Goal: Task Accomplishment & Management: Manage account settings

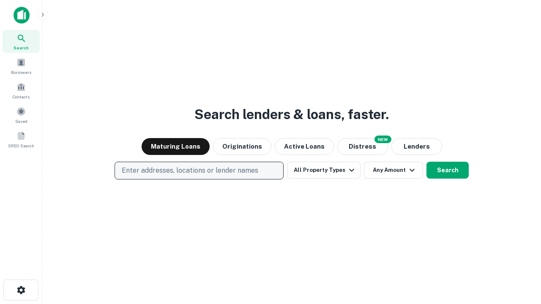
click at [199, 171] on p "Enter addresses, locations or lender names" at bounding box center [190, 171] width 137 height 10
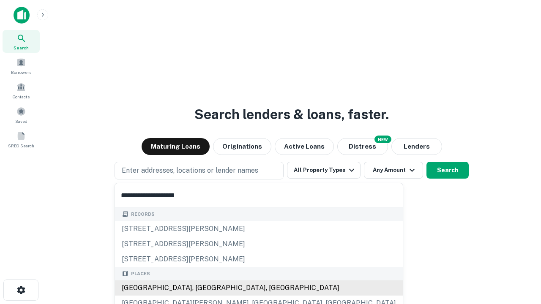
click at [202, 288] on div "[GEOGRAPHIC_DATA], [GEOGRAPHIC_DATA], [GEOGRAPHIC_DATA]" at bounding box center [259, 288] width 288 height 15
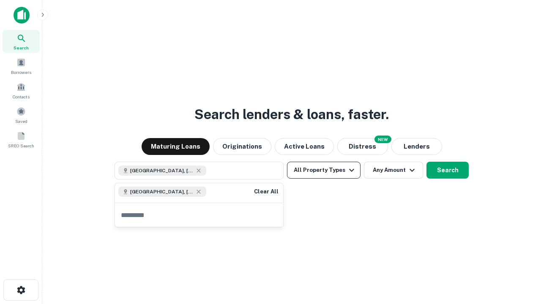
click at [324, 170] on button "All Property Types" at bounding box center [324, 170] width 74 height 17
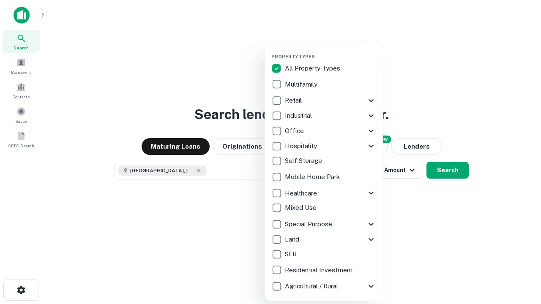
click at [331, 51] on button "button" at bounding box center [330, 51] width 118 height 0
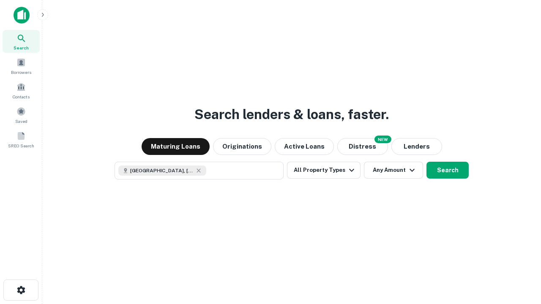
scroll to position [14, 0]
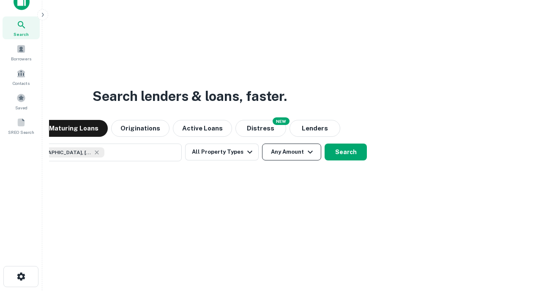
click at [262, 144] on button "Any Amount" at bounding box center [291, 152] width 59 height 17
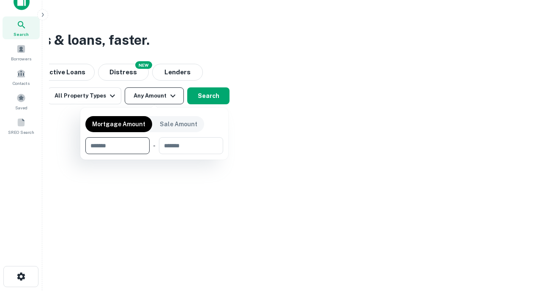
type input "*******"
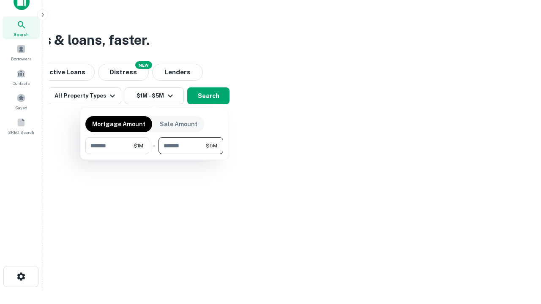
type input "*******"
click at [154, 154] on button "button" at bounding box center [154, 154] width 138 height 0
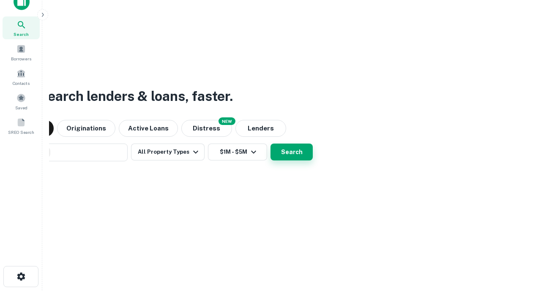
click at [271, 144] on button "Search" at bounding box center [292, 152] width 42 height 17
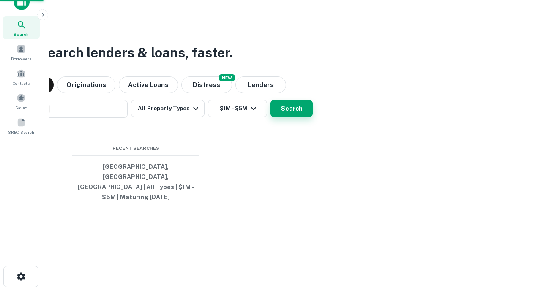
scroll to position [27, 239]
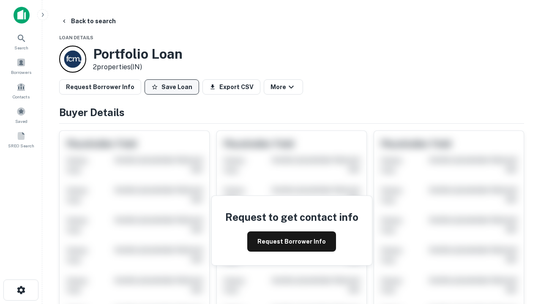
click at [172, 87] on button "Save Loan" at bounding box center [172, 86] width 55 height 15
click at [174, 87] on button "Loan Saved" at bounding box center [174, 86] width 58 height 15
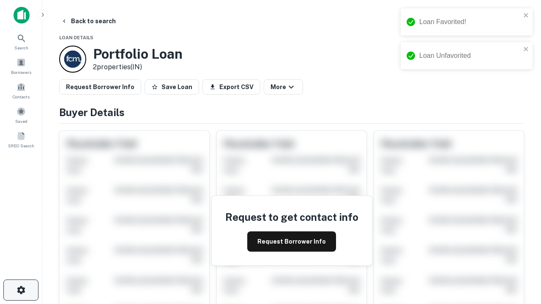
click at [21, 290] on icon "button" at bounding box center [21, 290] width 10 height 10
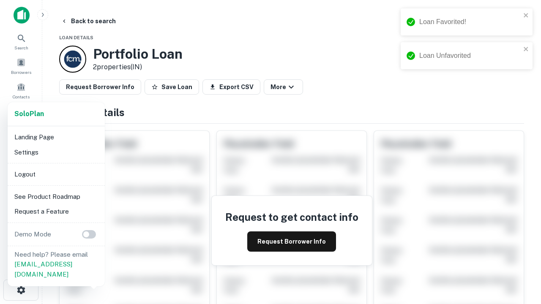
click at [56, 174] on li "Logout" at bounding box center [56, 174] width 90 height 15
